Goal: Check status

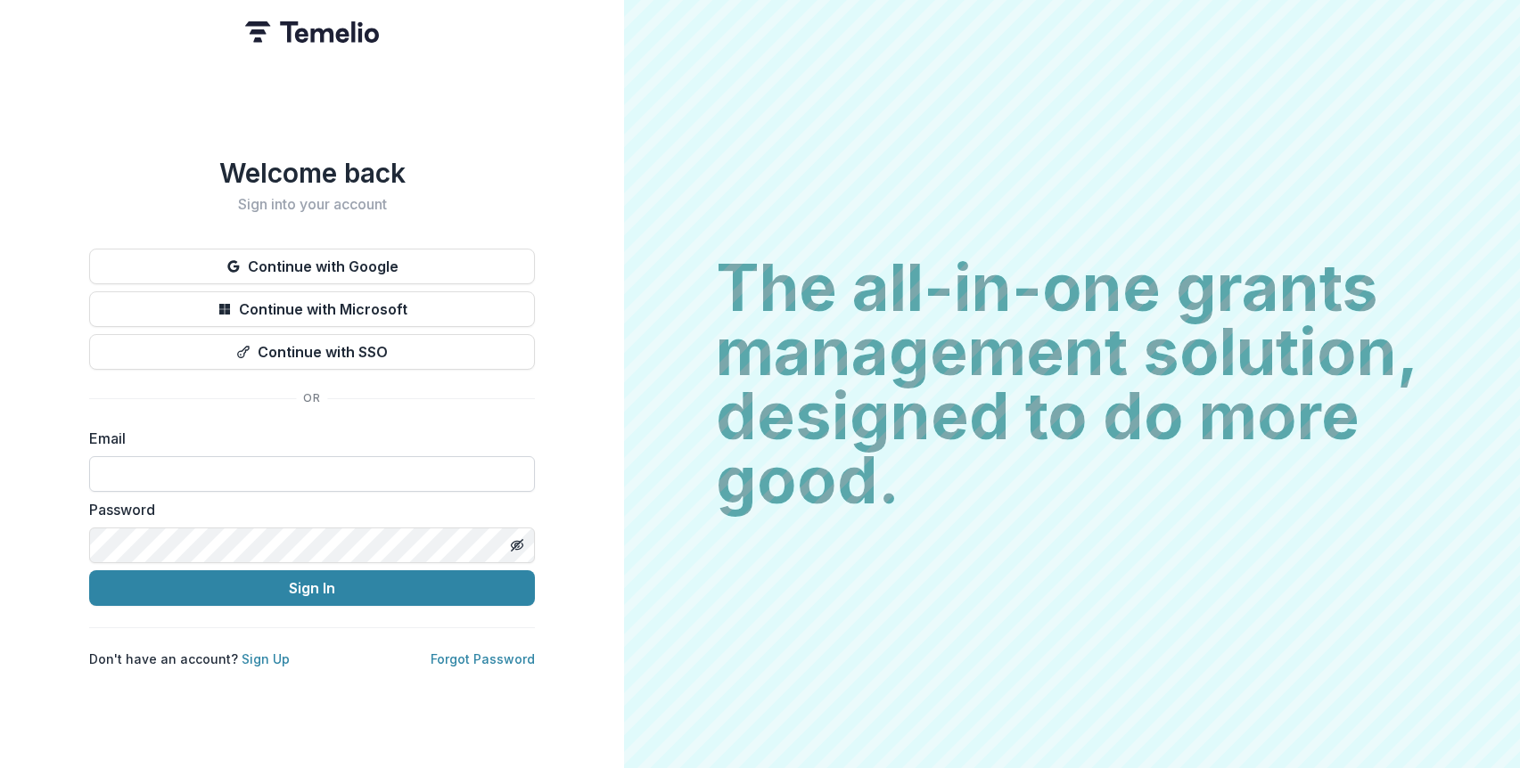
click at [276, 463] on input at bounding box center [312, 474] width 446 height 36
click at [411, 389] on div "Welcome back Sign into your account Continue with Google Continue with Microsof…" at bounding box center [312, 413] width 446 height 512
click at [168, 458] on input at bounding box center [312, 474] width 446 height 36
click at [299, 456] on input at bounding box center [312, 474] width 446 height 36
drag, startPoint x: 1170, startPoint y: 673, endPoint x: 1001, endPoint y: 634, distance: 173.8
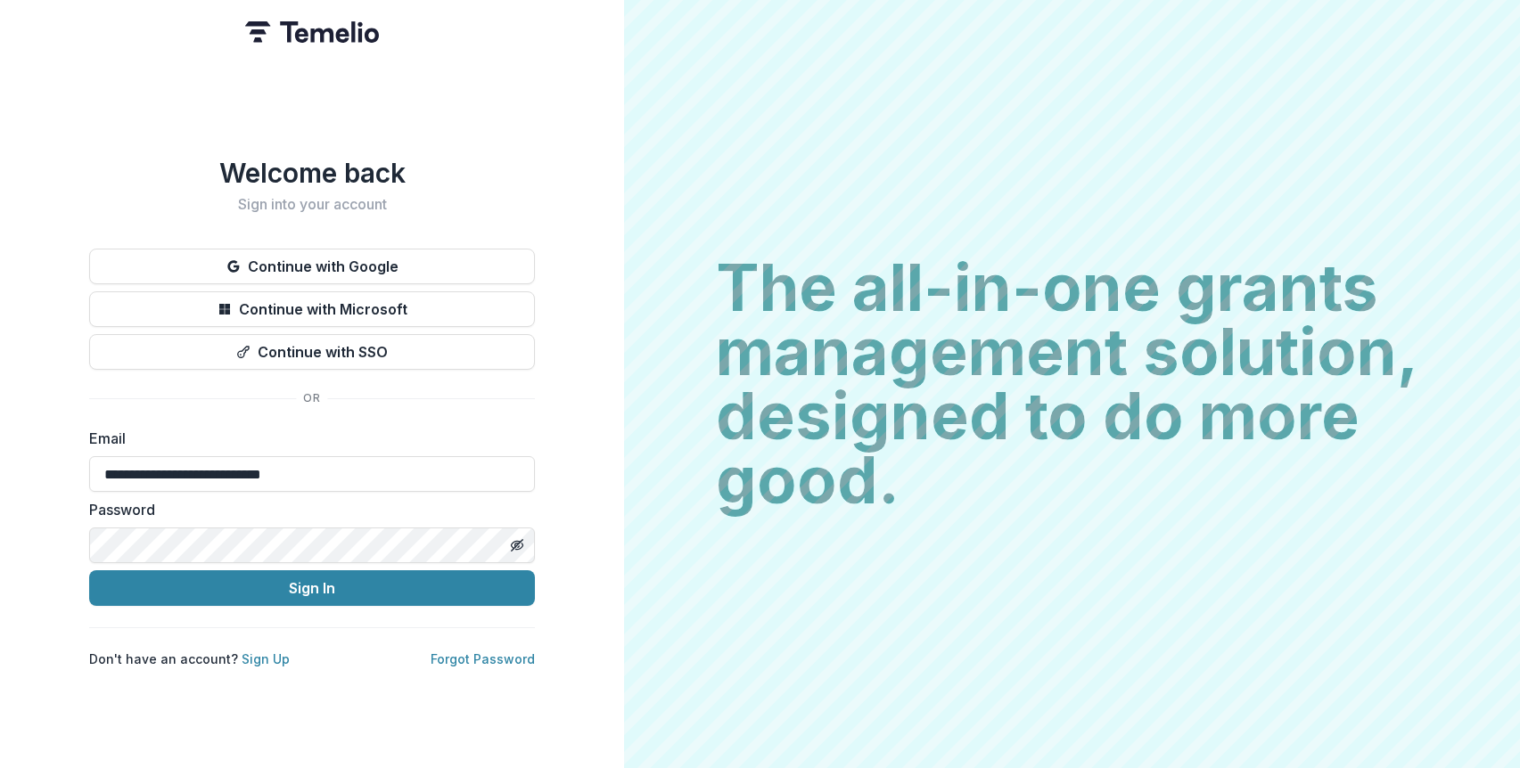
click at [1170, 673] on div "The all-in-one grants management solution, designed to do more good. The all-in…" at bounding box center [1072, 384] width 896 height 768
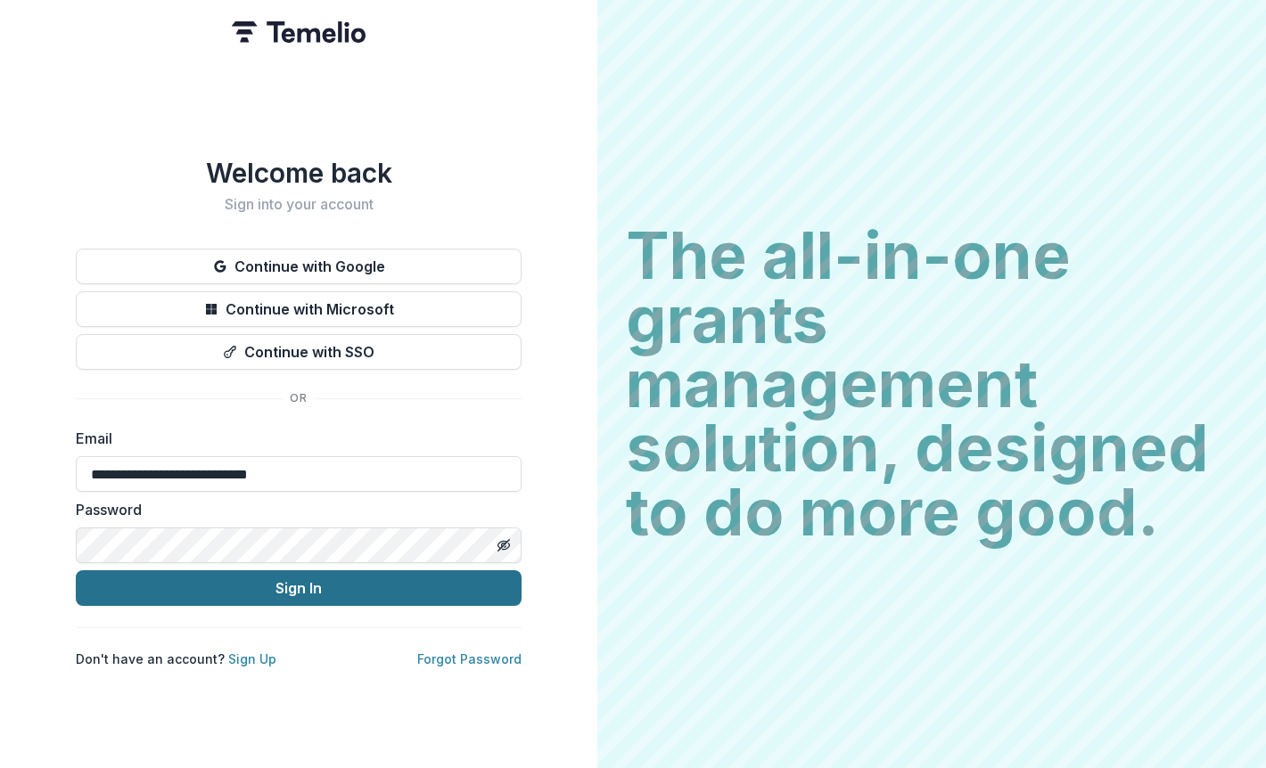
click at [413, 578] on button "Sign In" at bounding box center [299, 588] width 446 height 36
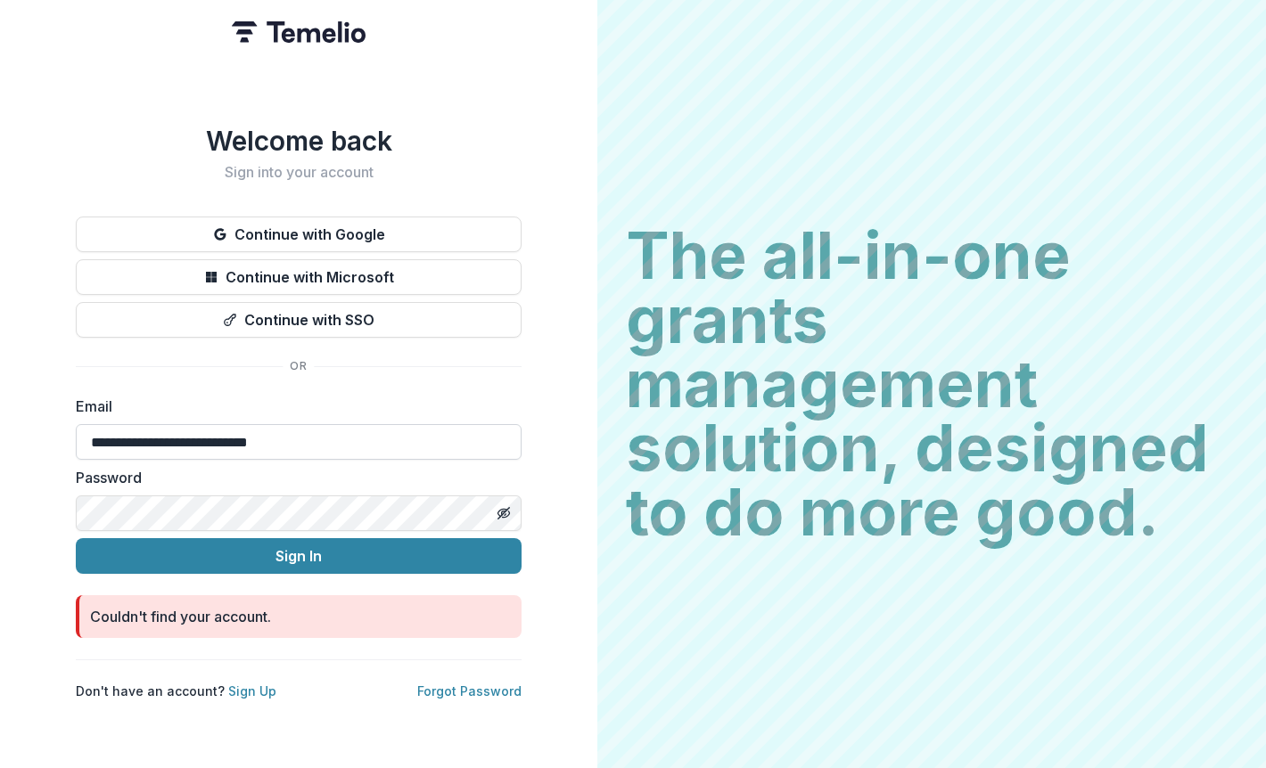
click at [92, 442] on input "**********" at bounding box center [299, 442] width 446 height 36
click at [331, 439] on input "**********" at bounding box center [299, 442] width 446 height 36
click at [479, 467] on label "Password" at bounding box center [293, 477] width 435 height 21
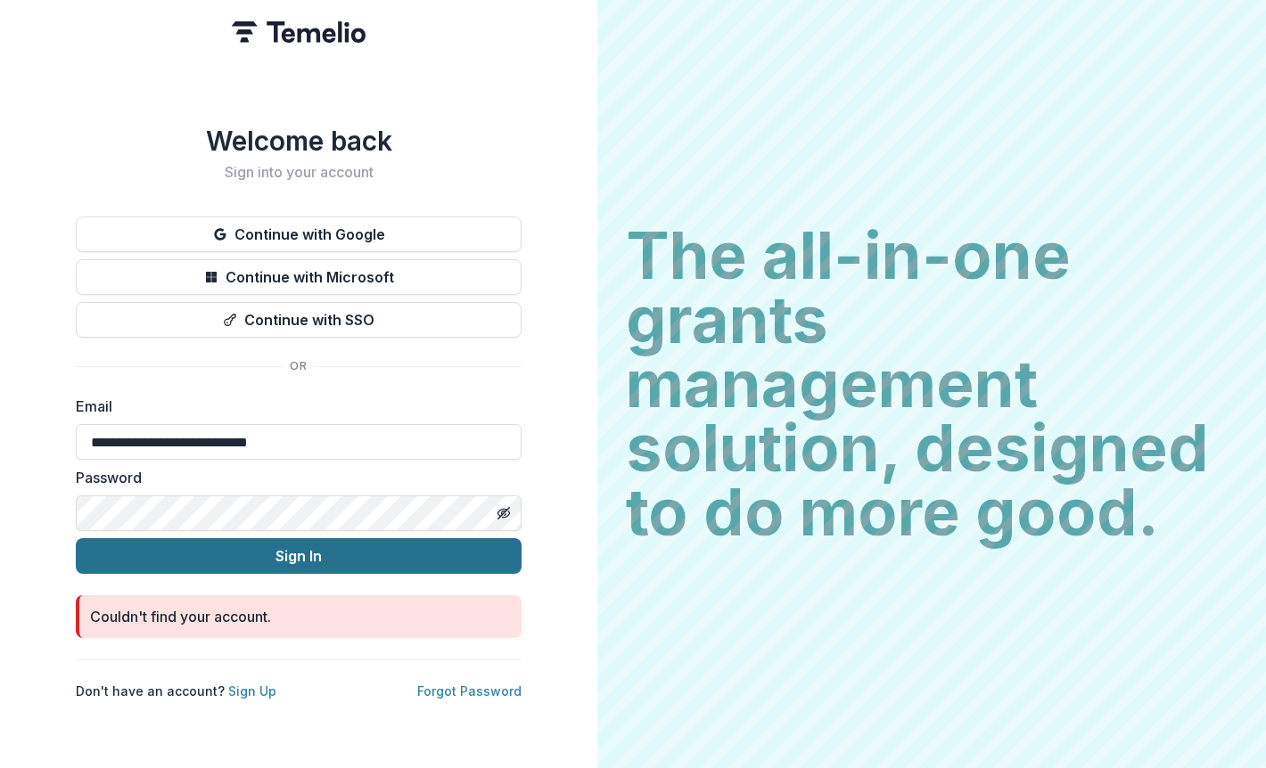
click at [352, 551] on button "Sign In" at bounding box center [299, 556] width 446 height 36
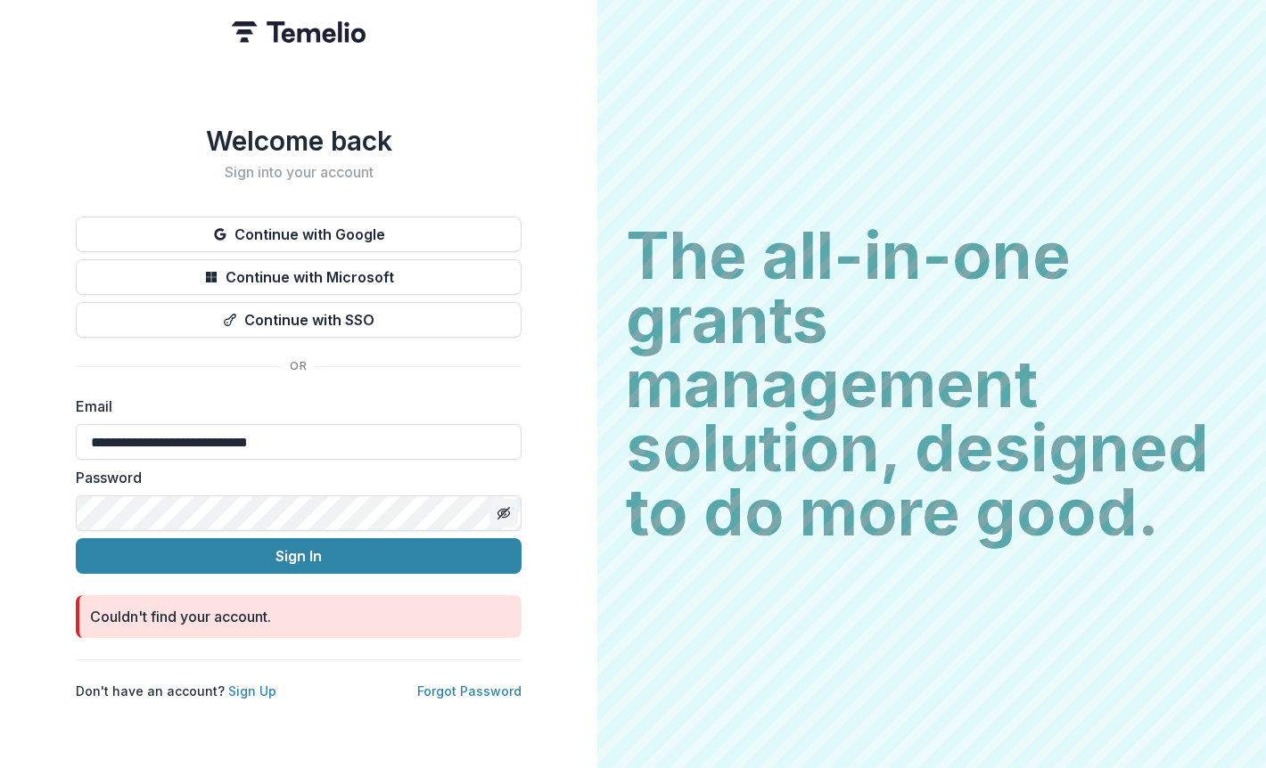
click at [499, 511] on line "Toggle password visibility" at bounding box center [503, 513] width 11 height 11
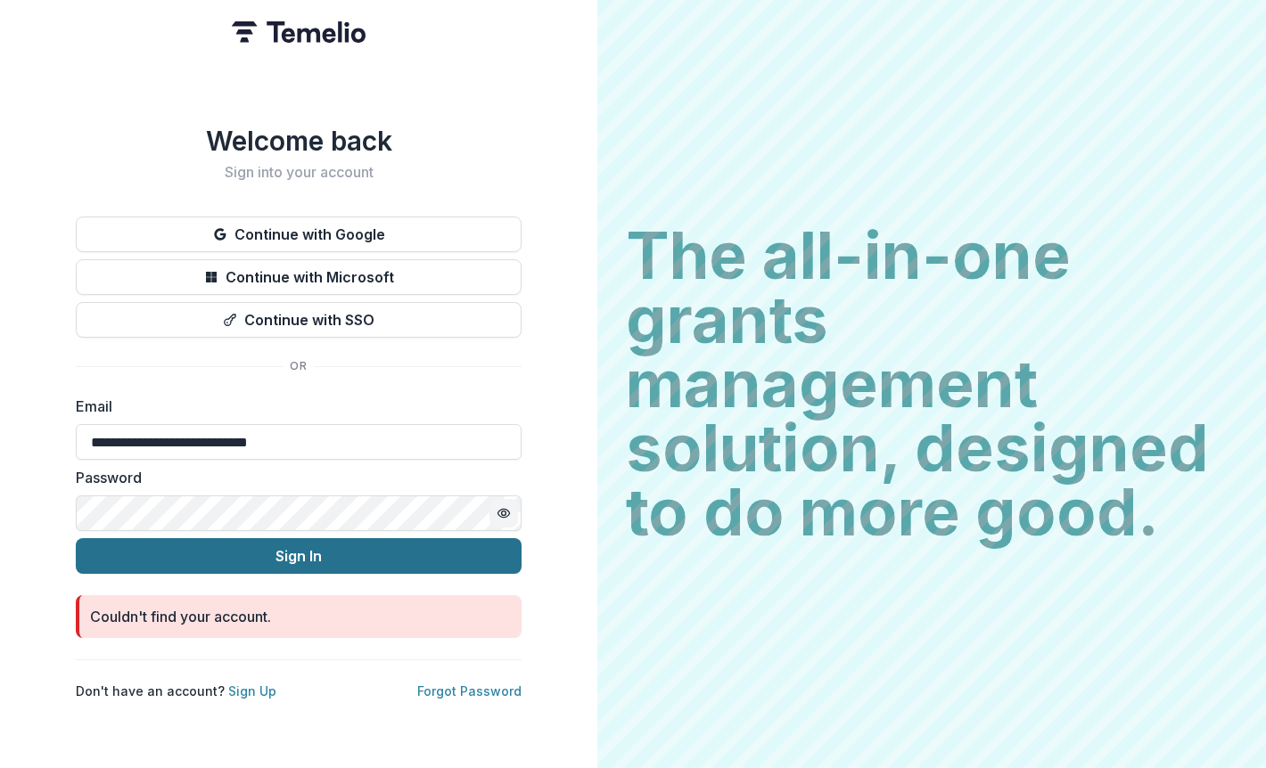
click at [267, 563] on button "Sign In" at bounding box center [299, 556] width 446 height 36
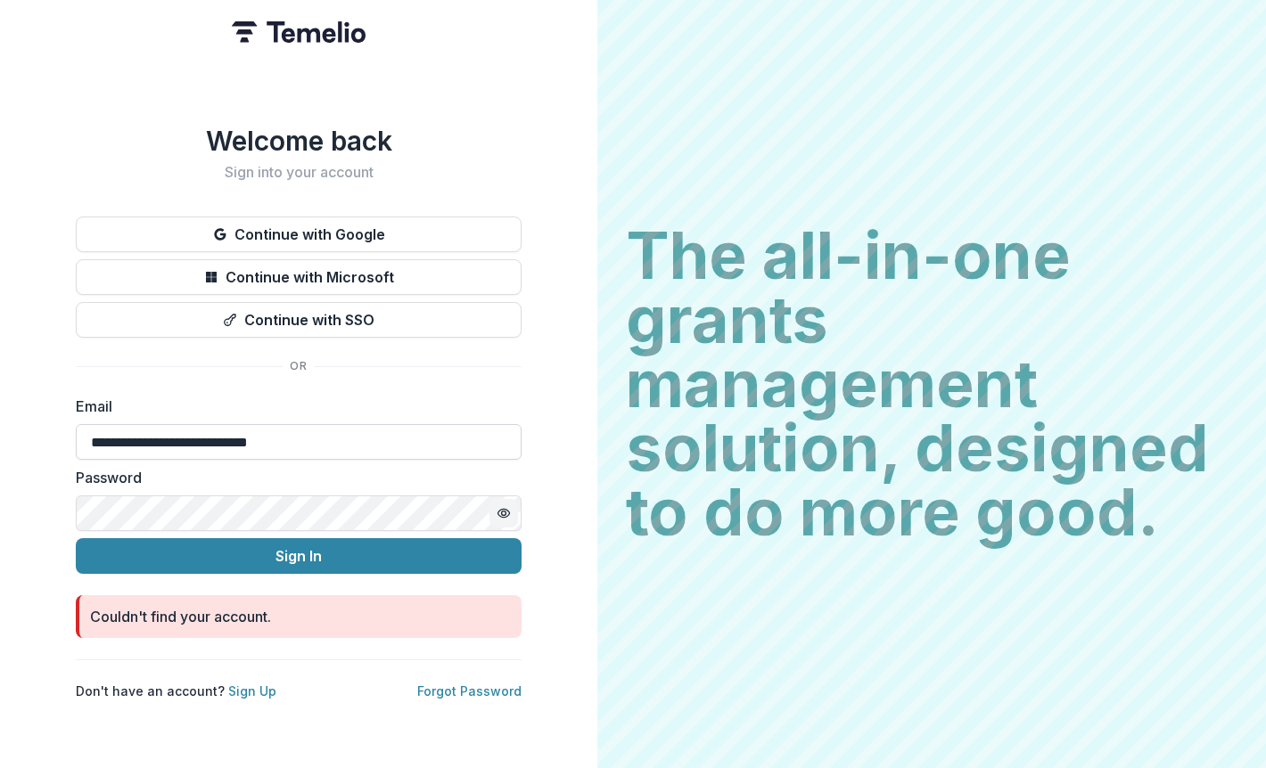
drag, startPoint x: 158, startPoint y: 432, endPoint x: 178, endPoint y: 436, distance: 20.8
click at [158, 432] on input "**********" at bounding box center [299, 442] width 446 height 36
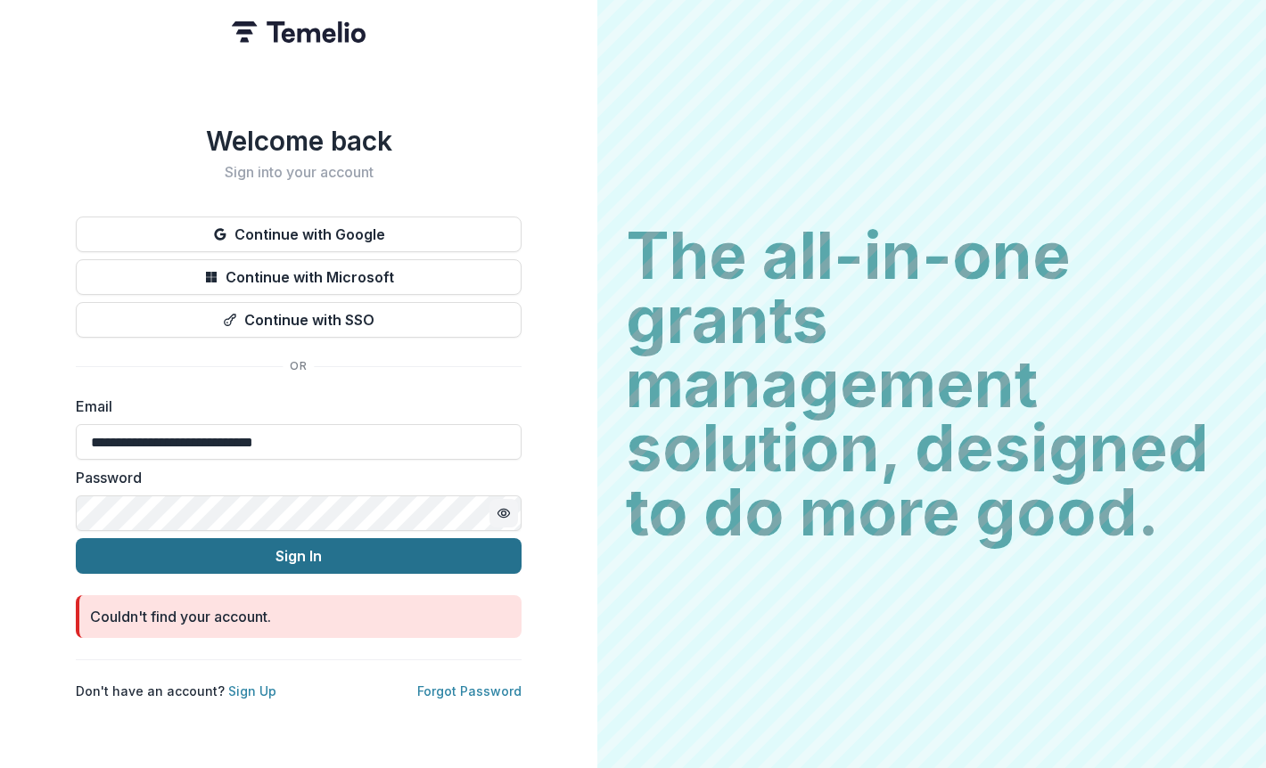
type input "**********"
click at [332, 545] on button "Sign In" at bounding box center [299, 556] width 446 height 36
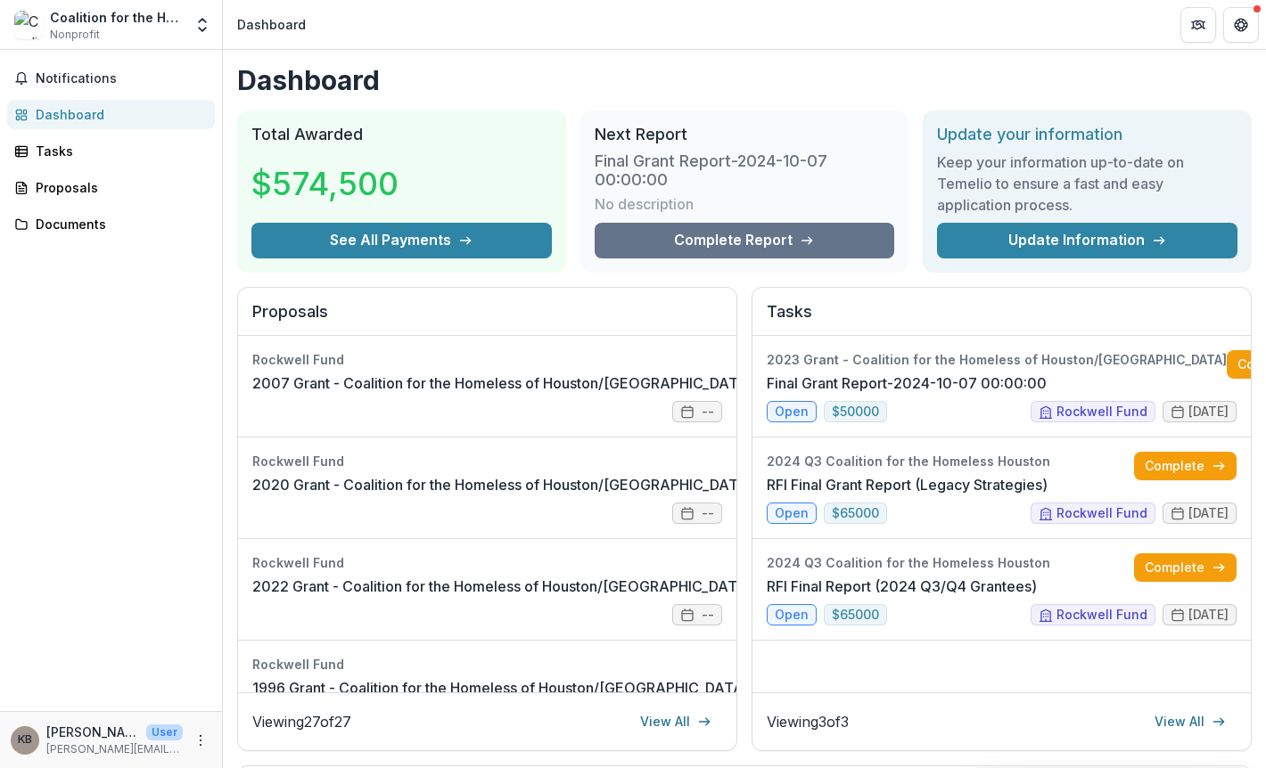
click at [533, 290] on div "Proposals" at bounding box center [487, 312] width 498 height 49
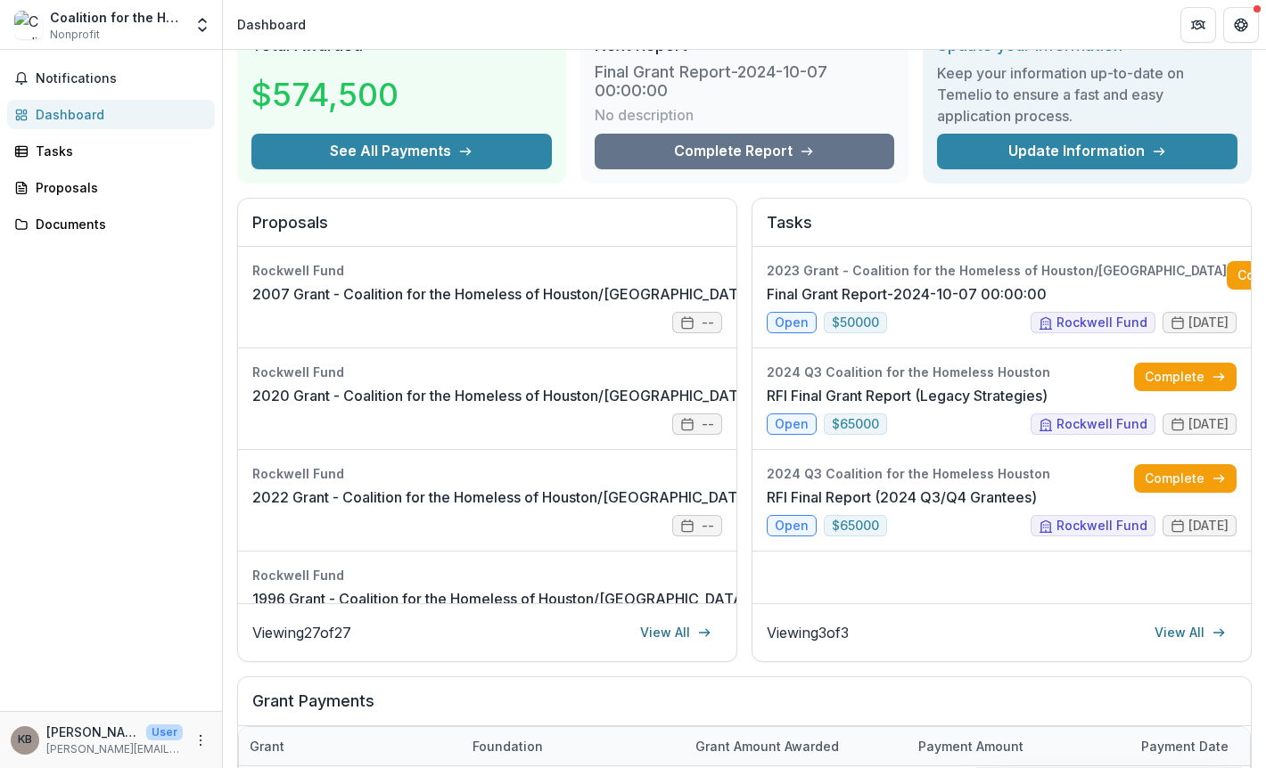
click at [948, 677] on div "Grant Payments" at bounding box center [744, 701] width 1013 height 49
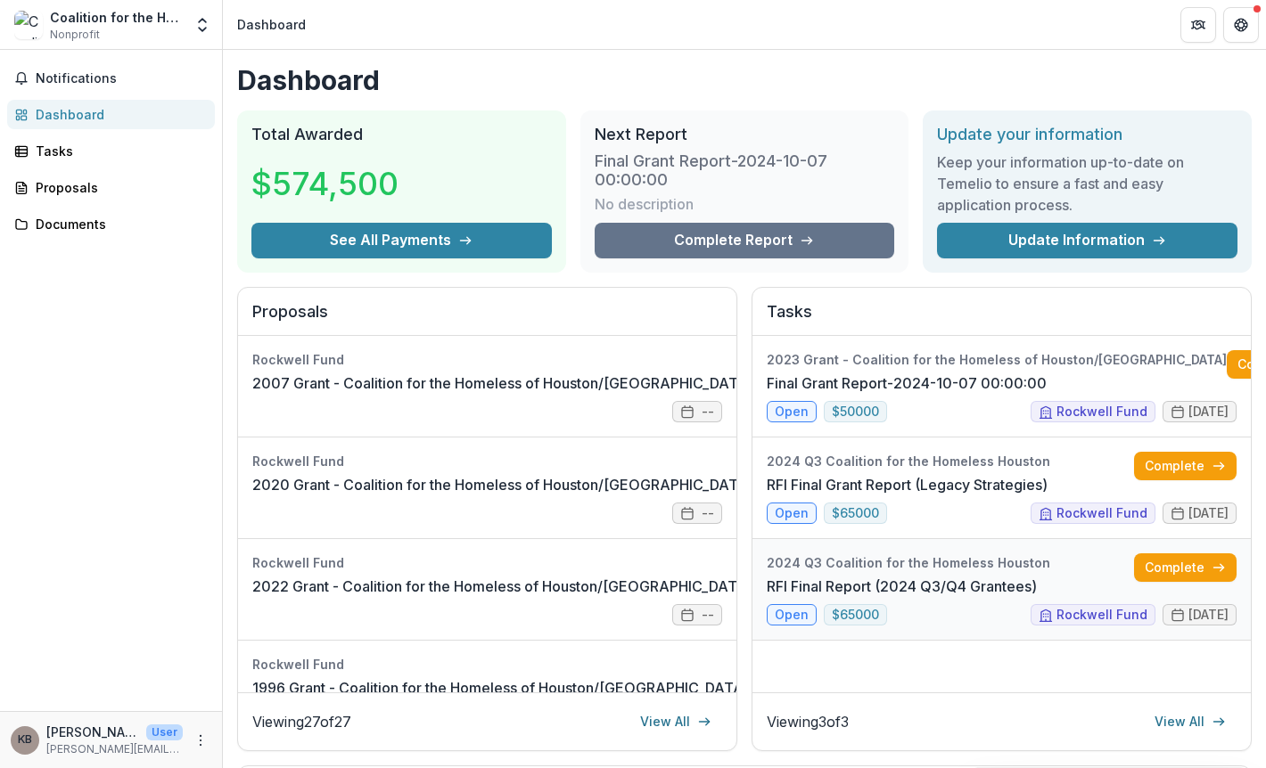
click at [956, 597] on link "RFI Final Report (2024 Q3/Q4 Grantees)" at bounding box center [902, 586] width 270 height 21
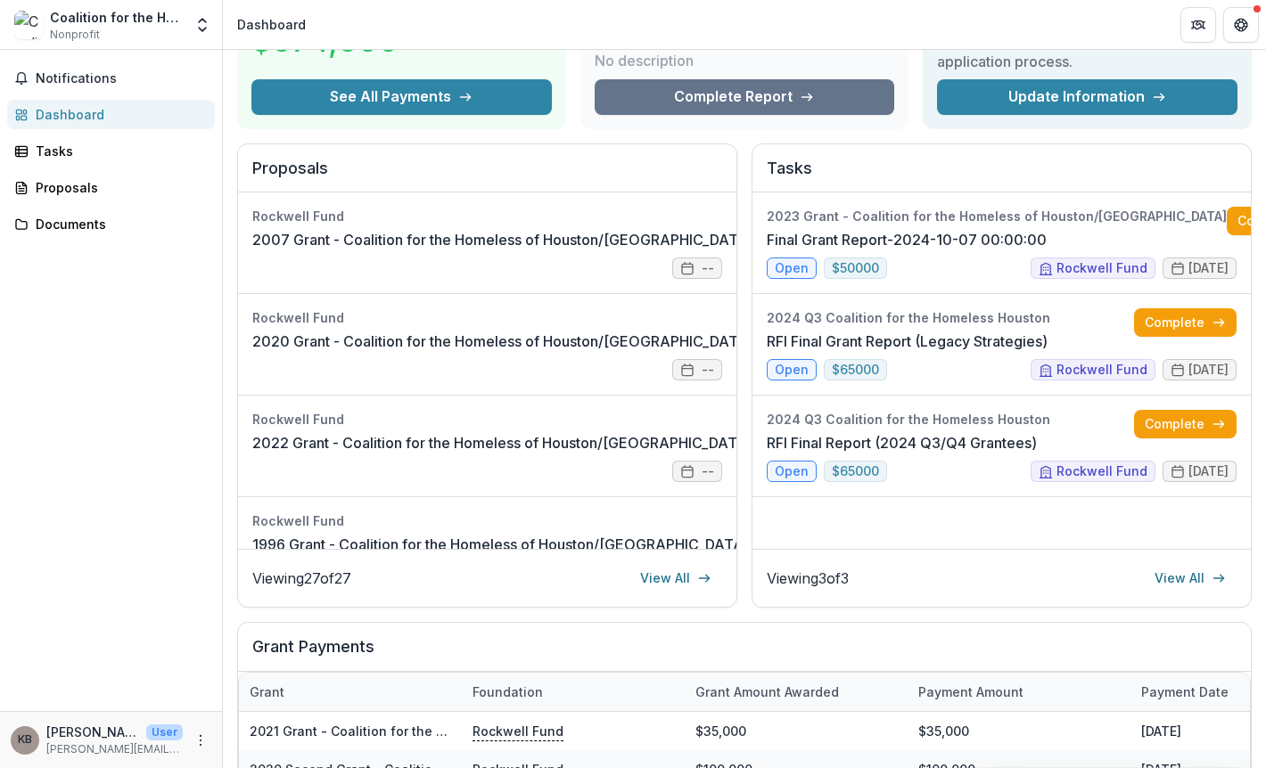
scroll to position [113, 0]
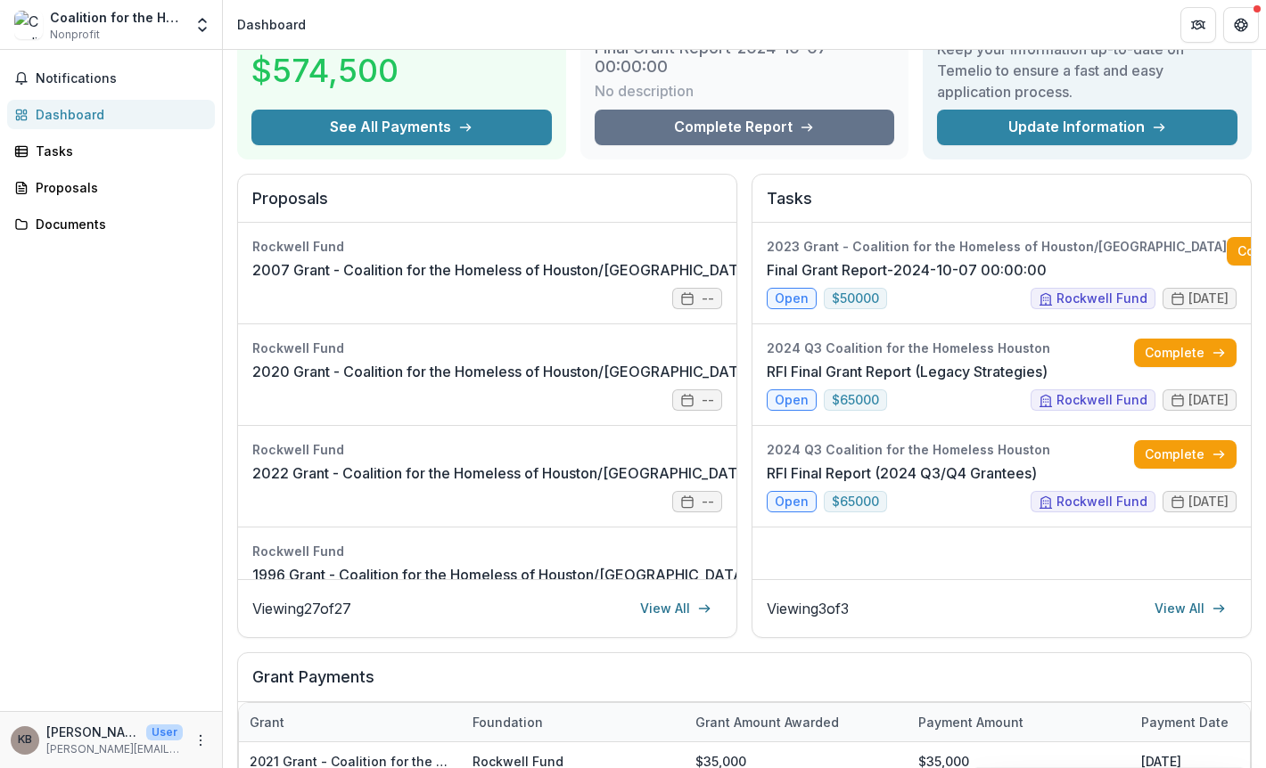
click at [1060, 644] on div "Dashboard Total Awarded $574,500 See All Payments Next Report Final Grant Repor…" at bounding box center [744, 531] width 1043 height 1188
